Goal: Task Accomplishment & Management: Manage account settings

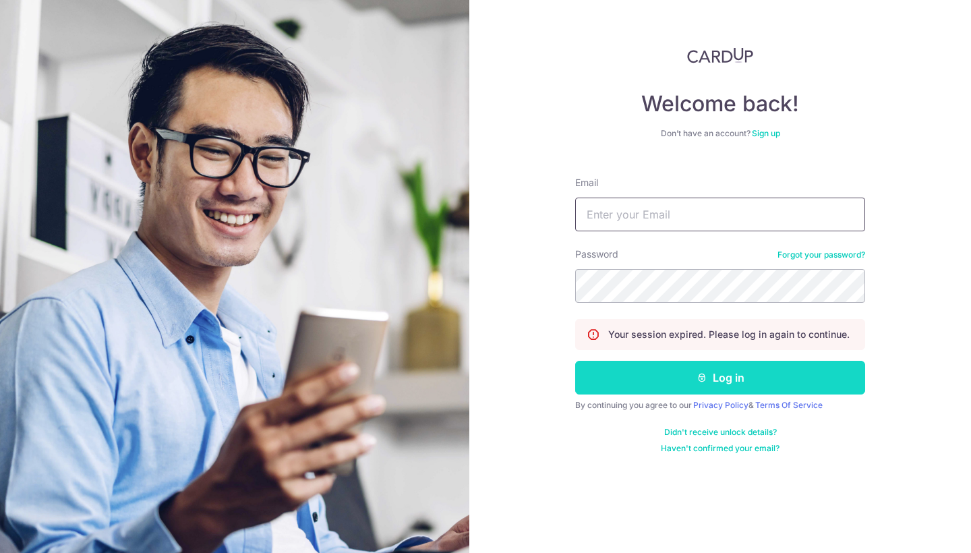
type input "[EMAIL_ADDRESS][DOMAIN_NAME]"
click at [655, 375] on button "Log in" at bounding box center [720, 378] width 290 height 34
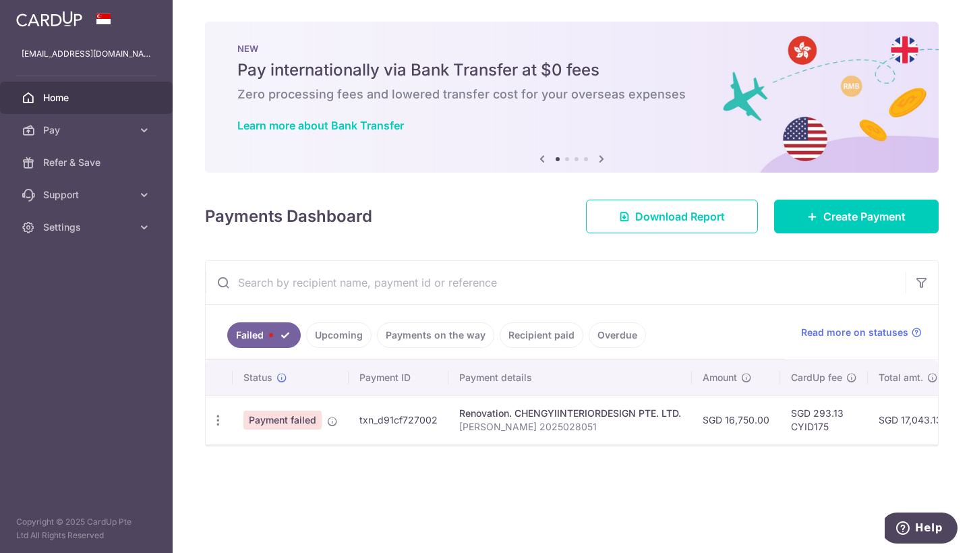
click at [868, 445] on div "Status Payment ID Payment details Amount CardUp fee Total amt. Charge date Due …" at bounding box center [572, 402] width 733 height 84
click at [820, 446] on div at bounding box center [572, 445] width 733 height 1
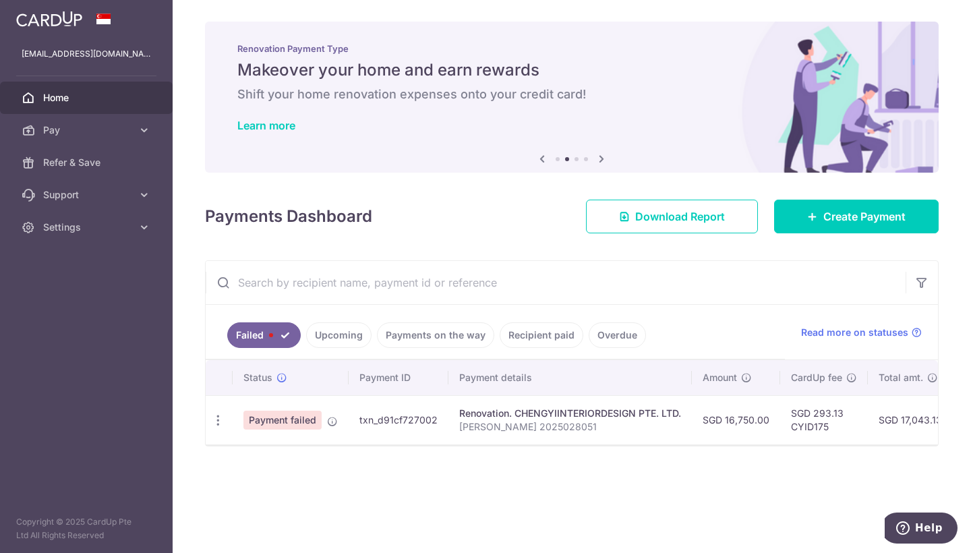
click at [283, 423] on span "Payment failed" at bounding box center [283, 420] width 78 height 19
click at [277, 338] on link "Failed" at bounding box center [264, 335] width 74 height 26
click at [147, 130] on icon at bounding box center [144, 129] width 13 height 13
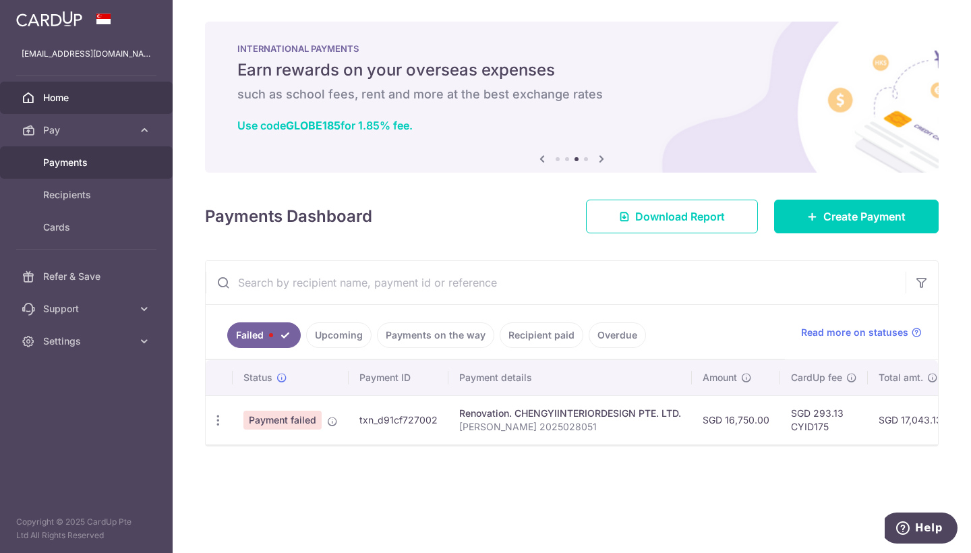
click at [82, 163] on span "Payments" at bounding box center [87, 162] width 89 height 13
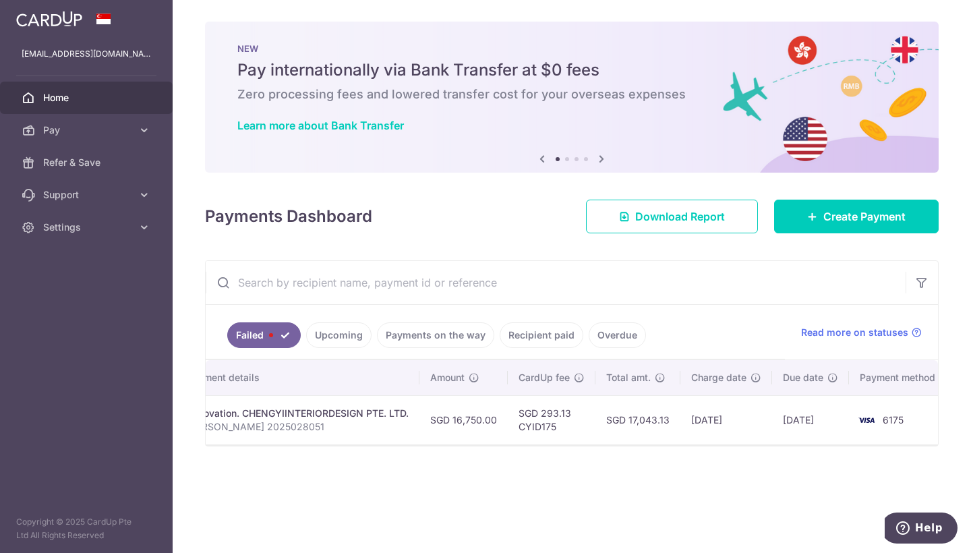
scroll to position [0, 281]
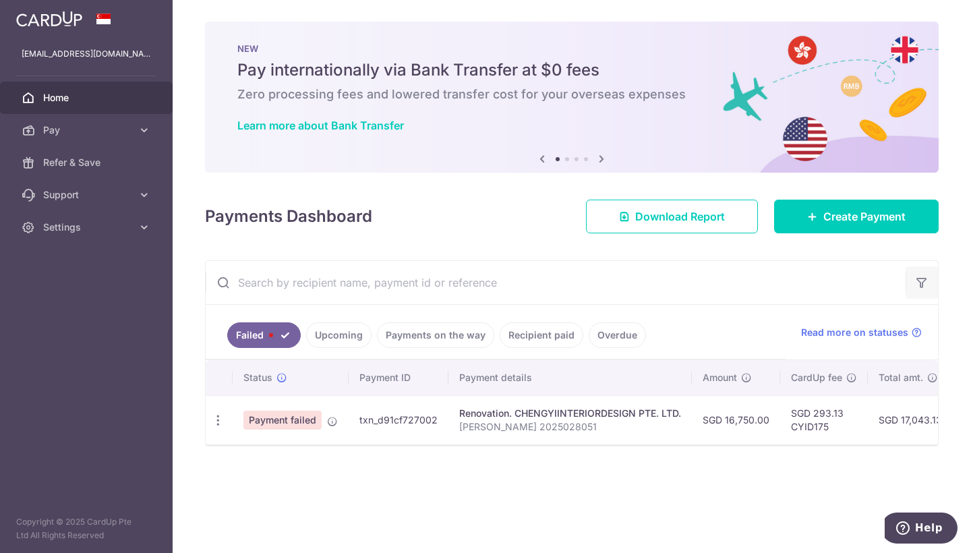
click at [924, 286] on icon "button" at bounding box center [921, 282] width 13 height 13
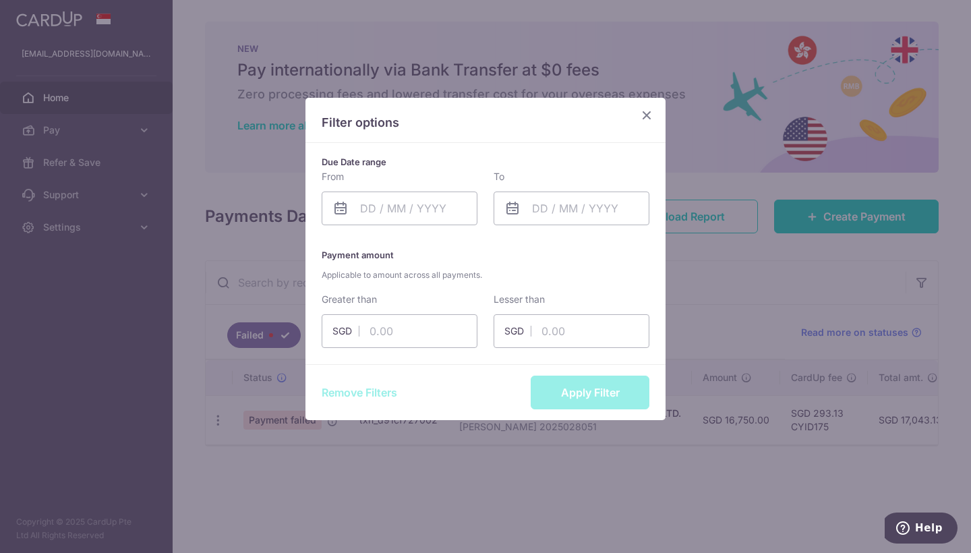
click at [646, 109] on icon "Close" at bounding box center [647, 115] width 16 height 17
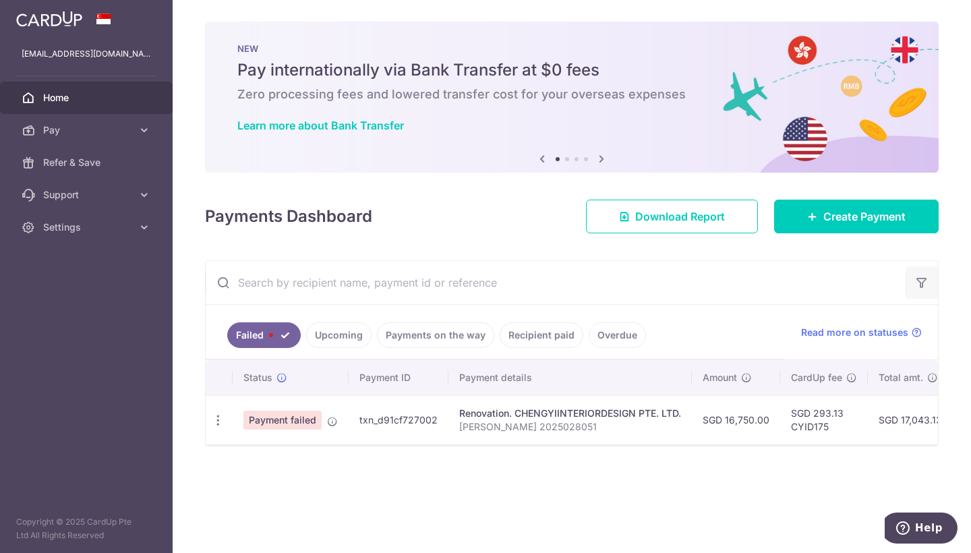
click at [927, 290] on button "button" at bounding box center [922, 282] width 32 height 32
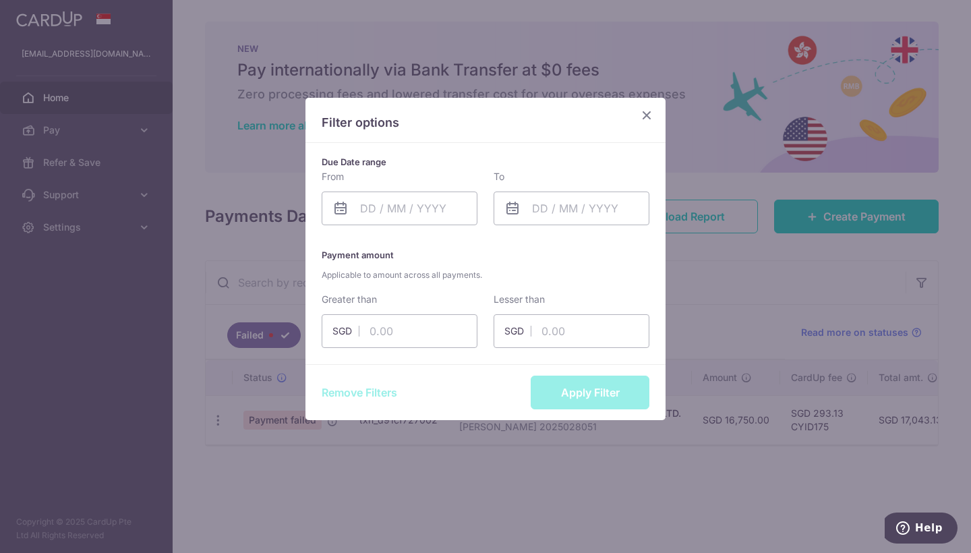
click at [694, 283] on div "Filter options Due Date range From Please select valid date To Please select va…" at bounding box center [485, 276] width 971 height 553
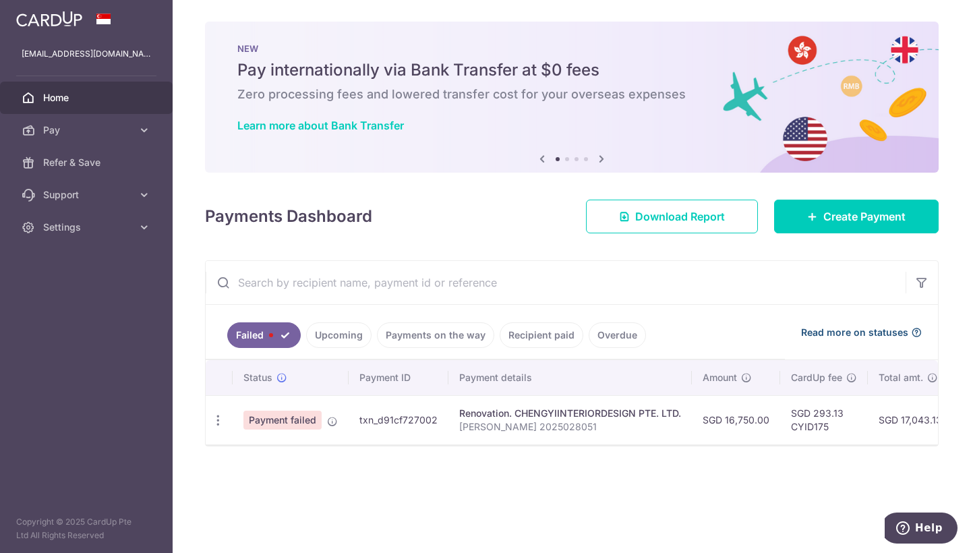
click at [882, 329] on span "Read more on statuses" at bounding box center [854, 332] width 107 height 13
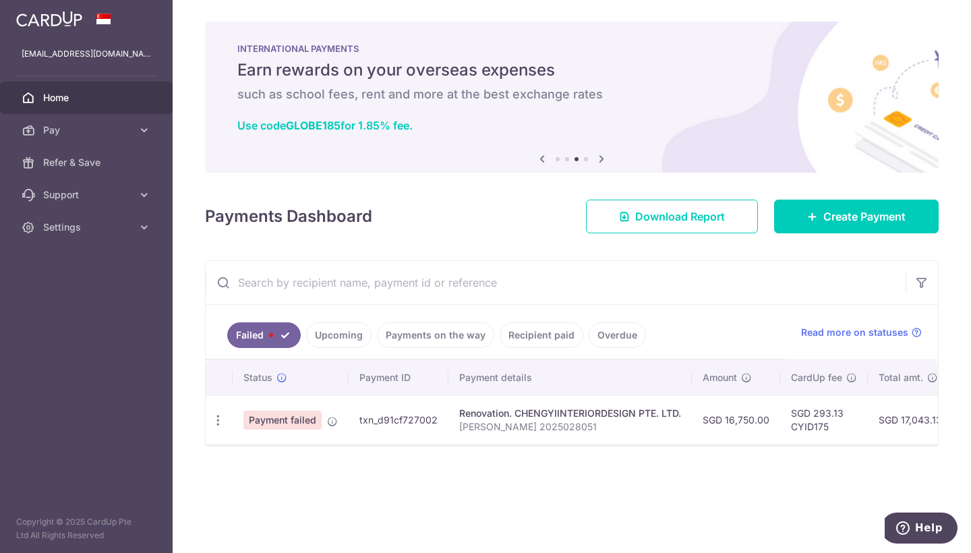
click at [94, 101] on span "Home" at bounding box center [87, 97] width 89 height 13
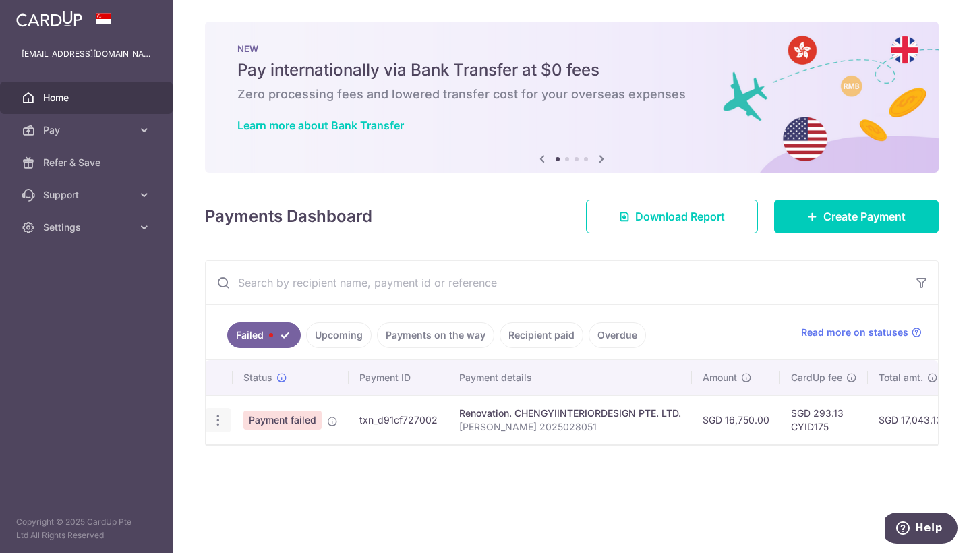
click at [219, 417] on icon "button" at bounding box center [218, 421] width 14 height 14
click at [264, 457] on span "Update payment" at bounding box center [290, 457] width 92 height 16
radio input "true"
type input "16,750.00"
type input "[PERSON_NAME] 2025028051"
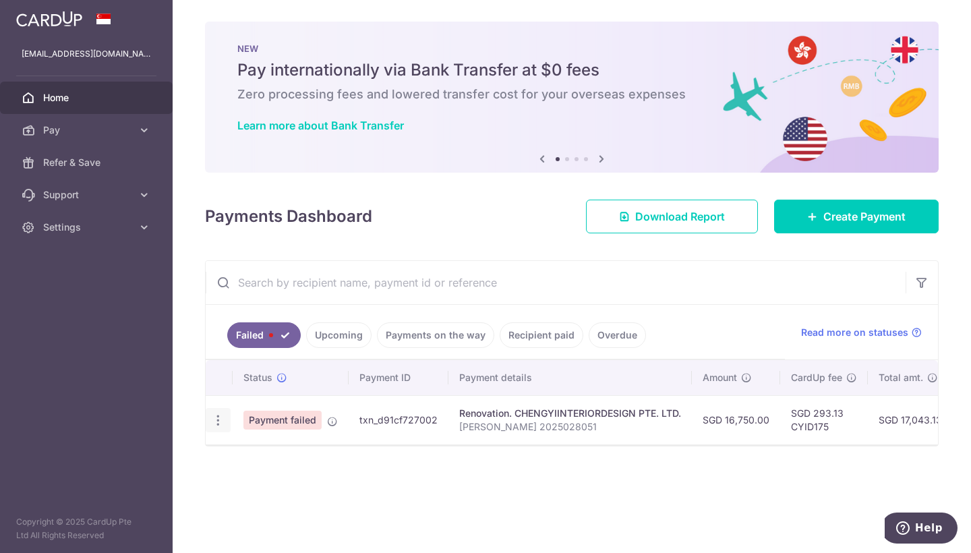
type input "50% payment milestone"
type input "CYID175"
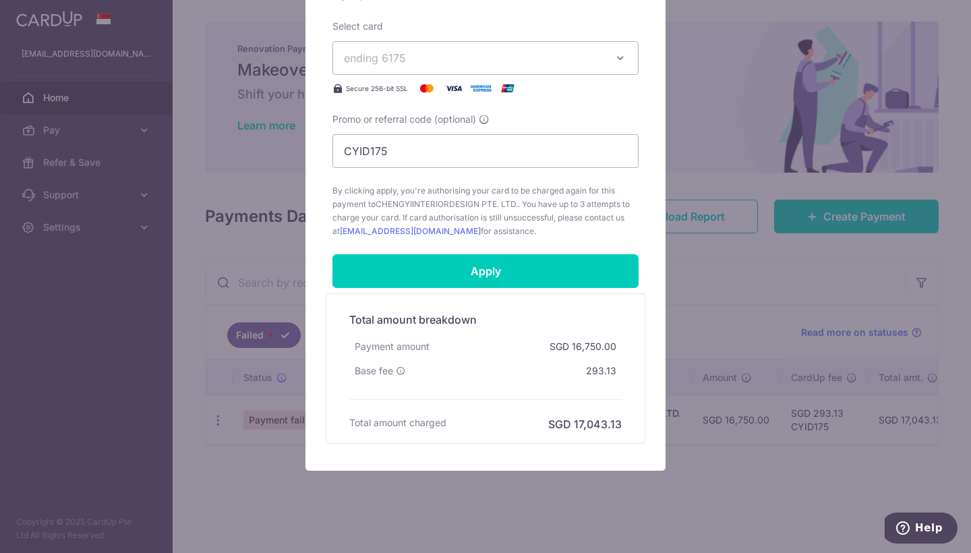
scroll to position [633, 0]
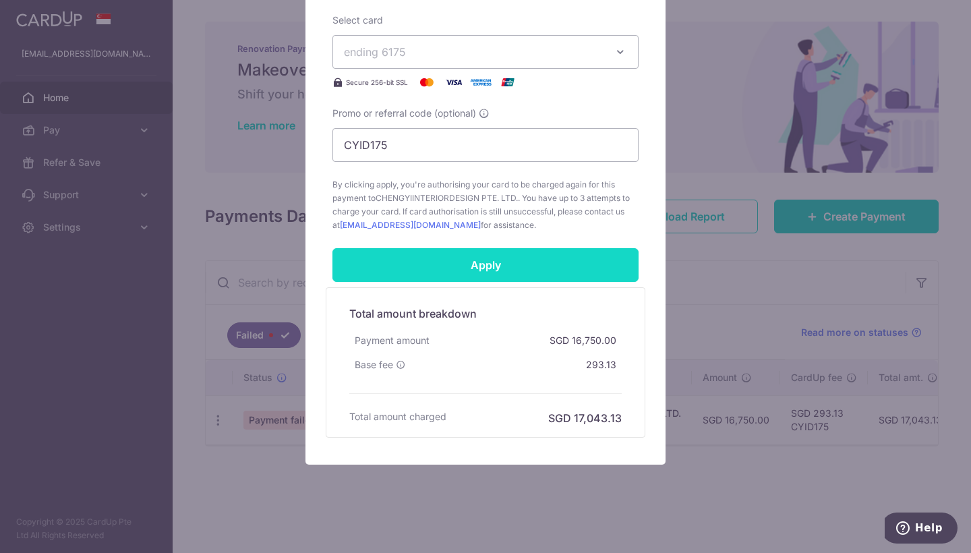
click at [528, 270] on input "Apply" at bounding box center [486, 265] width 306 height 34
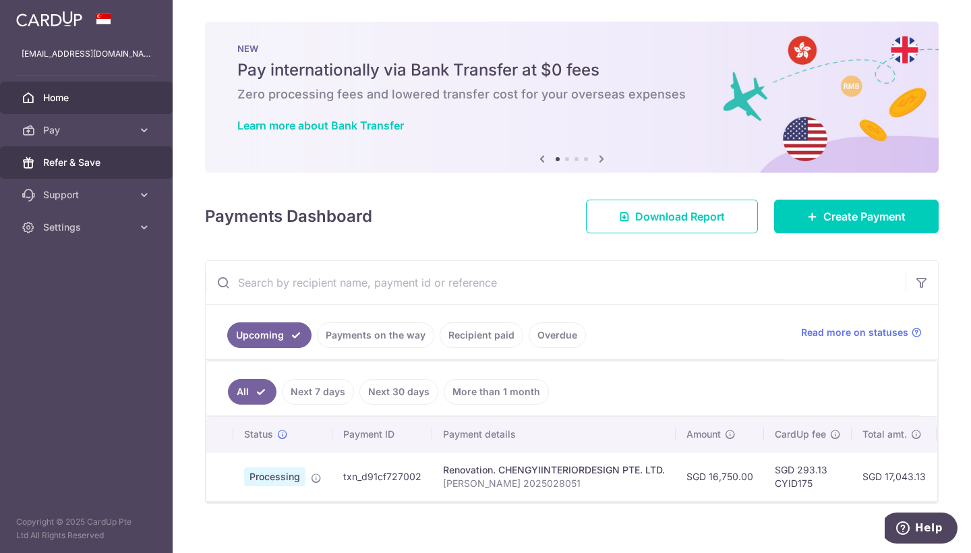
click at [67, 171] on link "Refer & Save" at bounding box center [86, 162] width 173 height 32
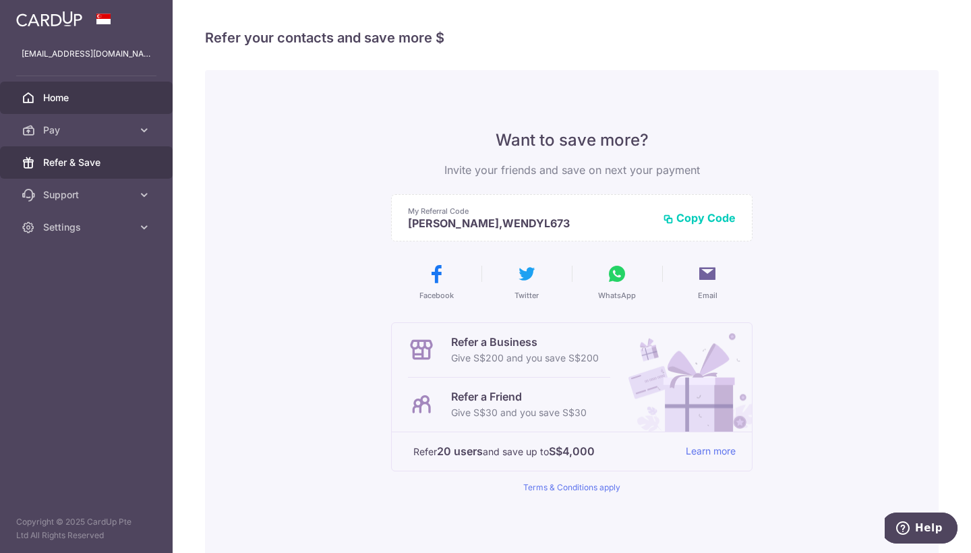
click at [74, 91] on span "Home" at bounding box center [87, 97] width 89 height 13
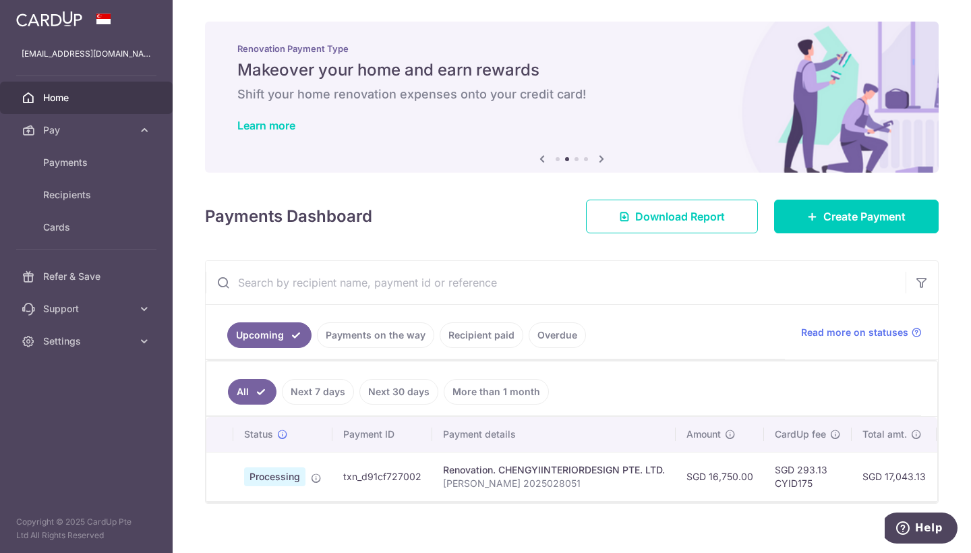
click at [487, 339] on link "Recipient paid" at bounding box center [482, 335] width 84 height 26
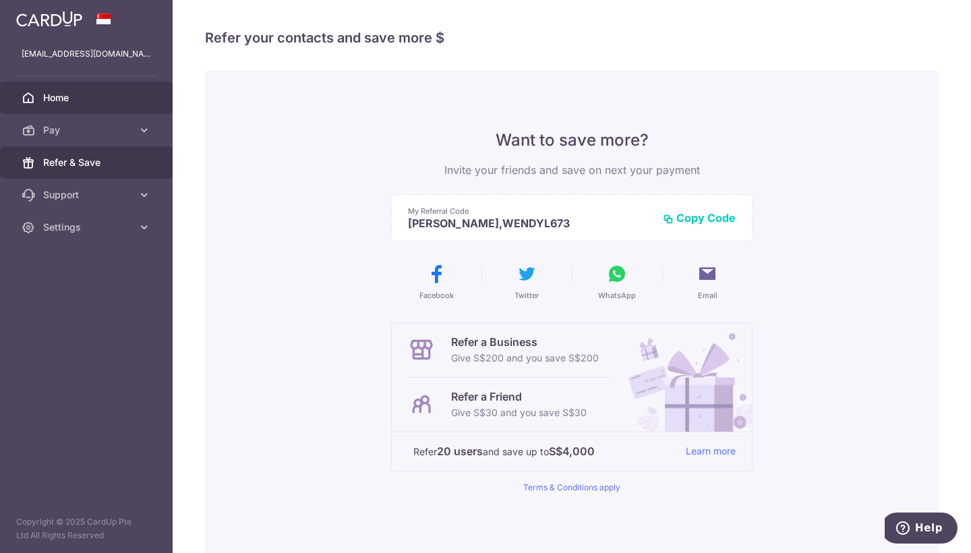
click at [72, 95] on span "Home" at bounding box center [87, 97] width 89 height 13
